Goal: Task Accomplishment & Management: Complete application form

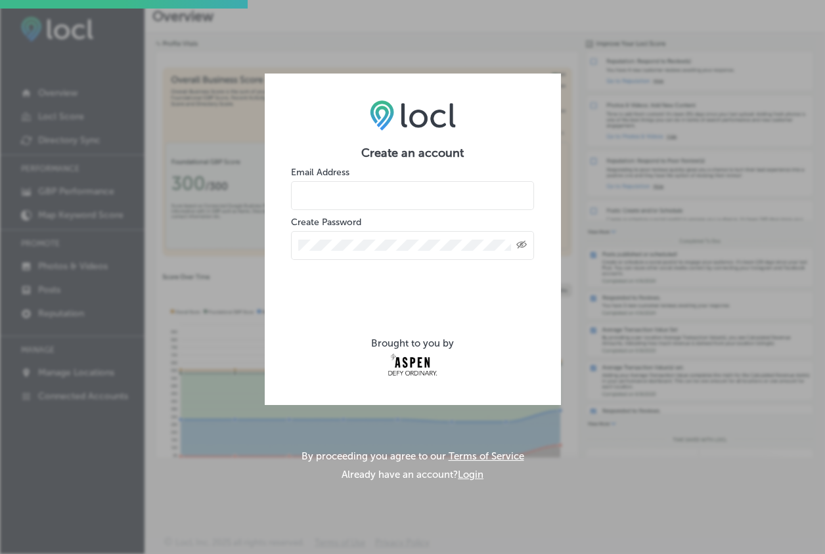
type input "[EMAIL_ADDRESS][DOMAIN_NAME]"
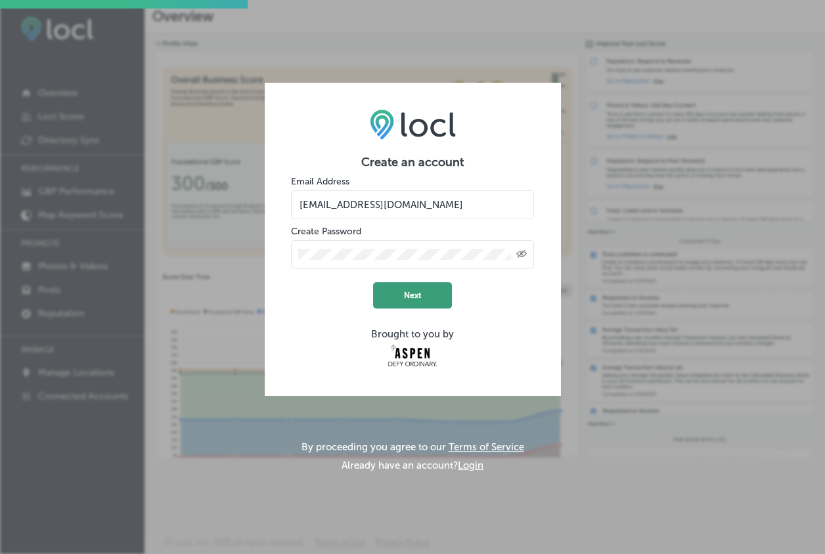
click at [411, 300] on button "Next" at bounding box center [412, 295] width 79 height 26
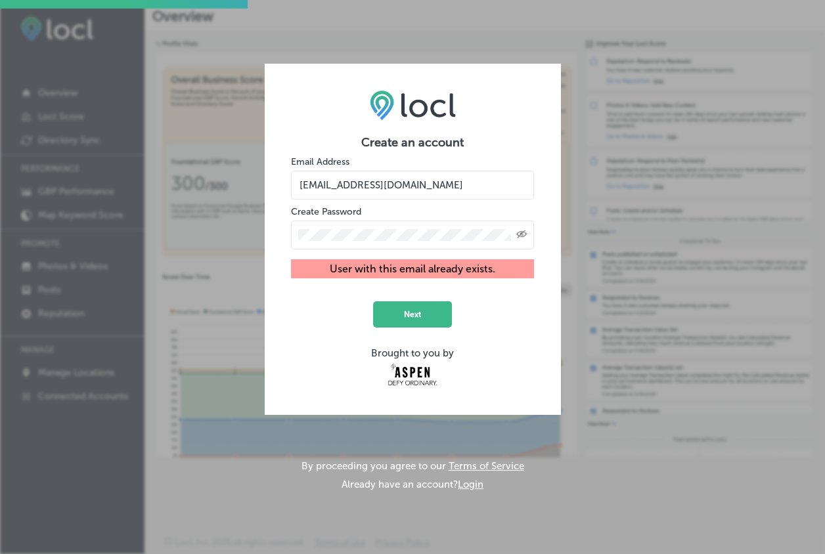
click at [568, 311] on div "Create an account Email Address [EMAIL_ADDRESS][DOMAIN_NAME] Create Password Cr…" at bounding box center [412, 277] width 825 height 554
click at [561, 102] on div "Create an account Email Address [EMAIL_ADDRESS][DOMAIN_NAME] Create Password Cr…" at bounding box center [412, 277] width 825 height 554
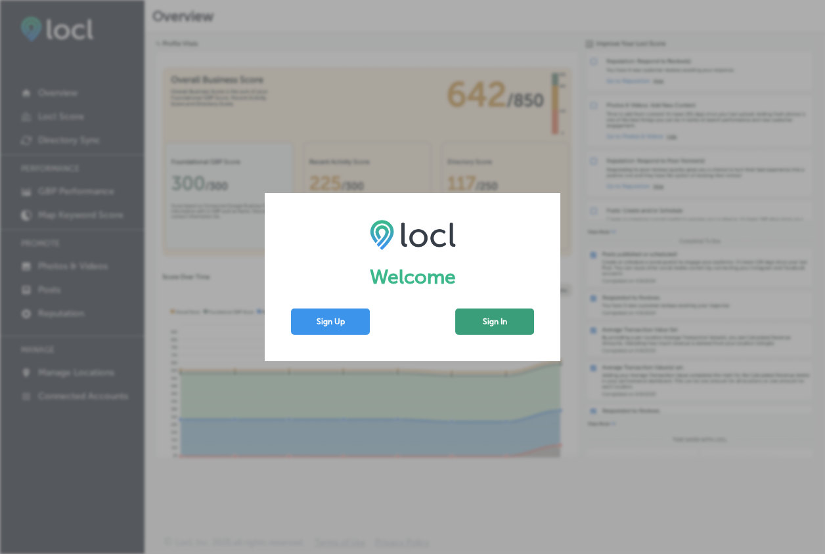
click at [515, 326] on button "Sign In" at bounding box center [494, 322] width 79 height 26
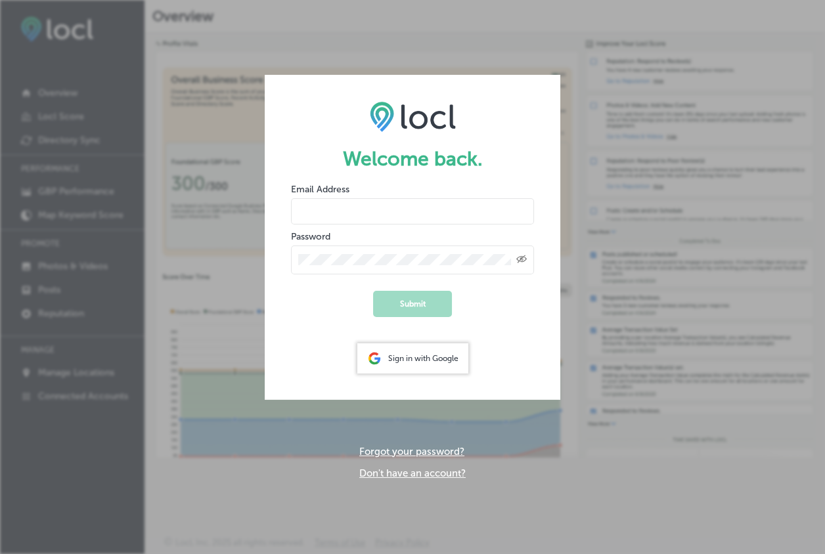
type input "[EMAIL_ADDRESS][DOMAIN_NAME]"
click at [421, 301] on button "Submit" at bounding box center [412, 304] width 79 height 26
